Goal: Information Seeking & Learning: Learn about a topic

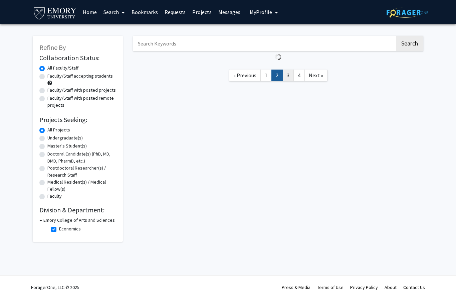
click at [289, 69] on link "3" at bounding box center [288, 75] width 11 height 12
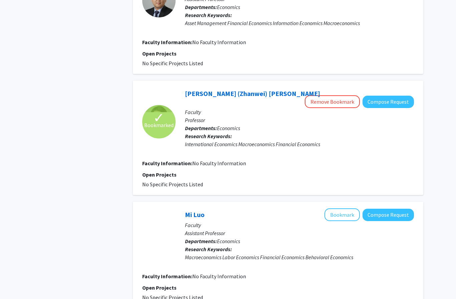
scroll to position [935, 0]
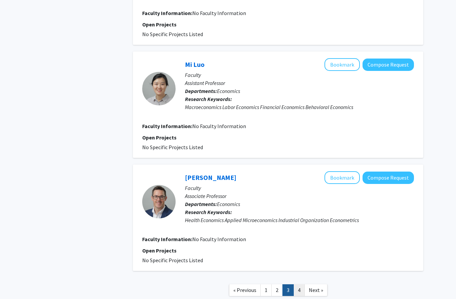
click at [299, 284] on link "4" at bounding box center [299, 290] width 11 height 12
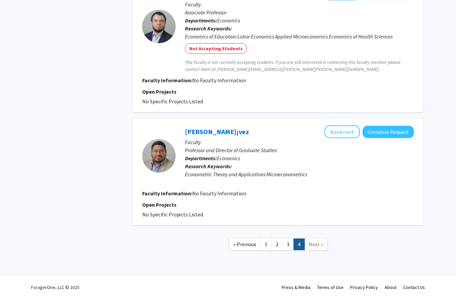
scroll to position [283, 0]
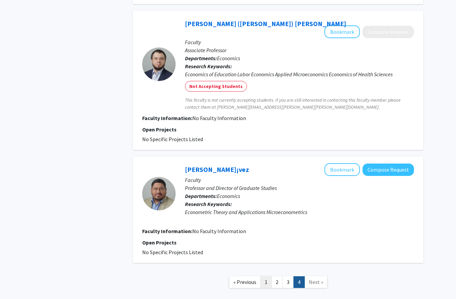
click at [266, 276] on link "1" at bounding box center [266, 282] width 11 height 12
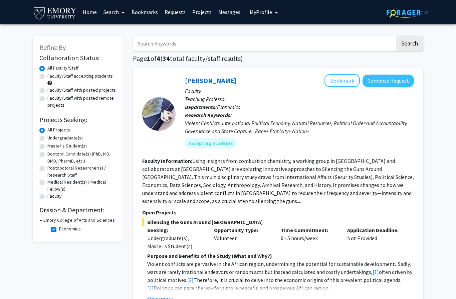
click at [313, 182] on fg-read-more "Using insights from combustion chemistry, a working group in [GEOGRAPHIC_DATA] …" at bounding box center [278, 180] width 272 height 47
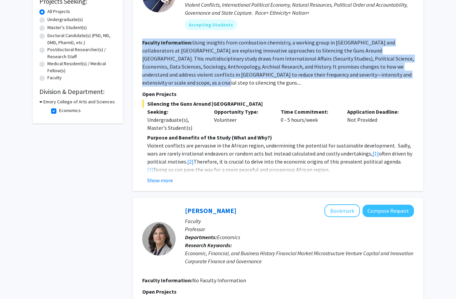
scroll to position [136, 0]
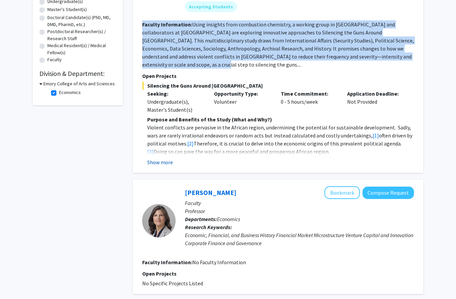
click at [168, 158] on button "Show more" at bounding box center [160, 162] width 26 height 8
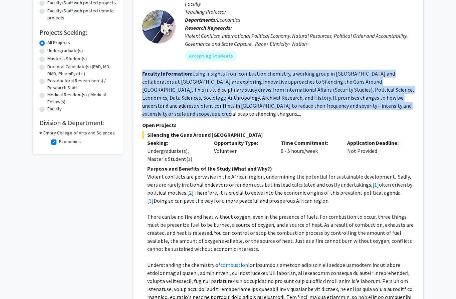
scroll to position [0, 0]
